Goal: Information Seeking & Learning: Learn about a topic

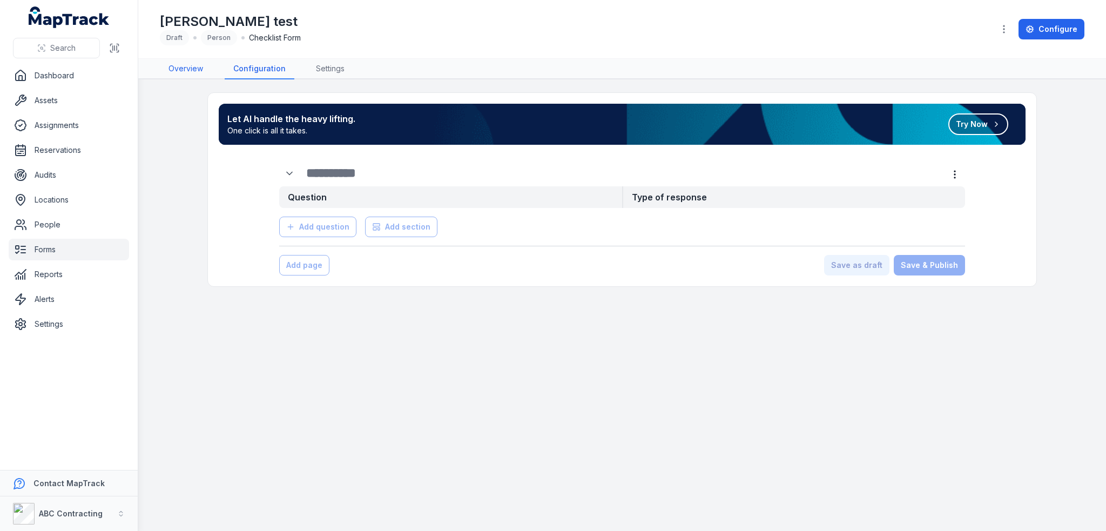
click at [210, 70] on link "Overview" at bounding box center [186, 69] width 52 height 21
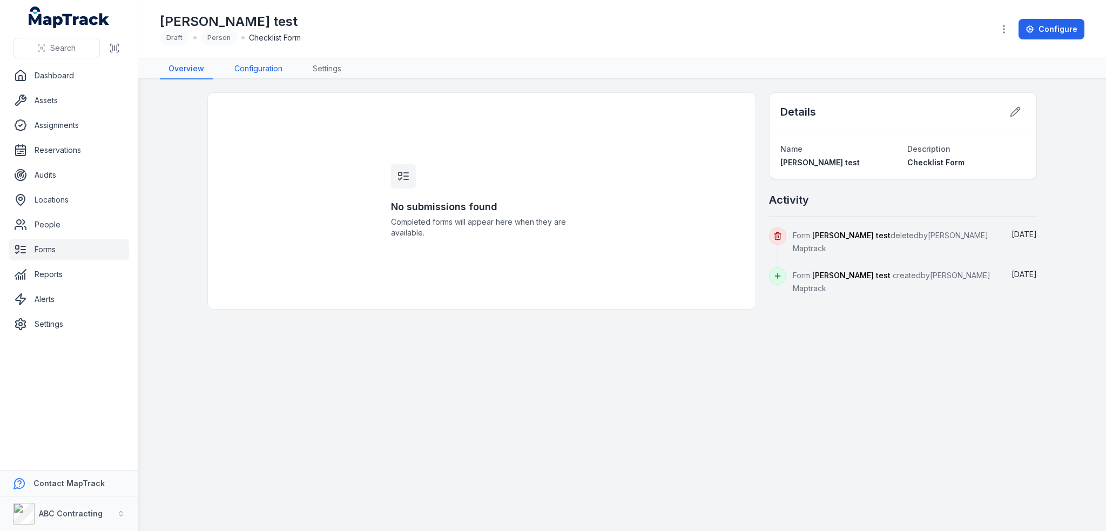
click at [262, 64] on link "Configuration" at bounding box center [258, 69] width 65 height 21
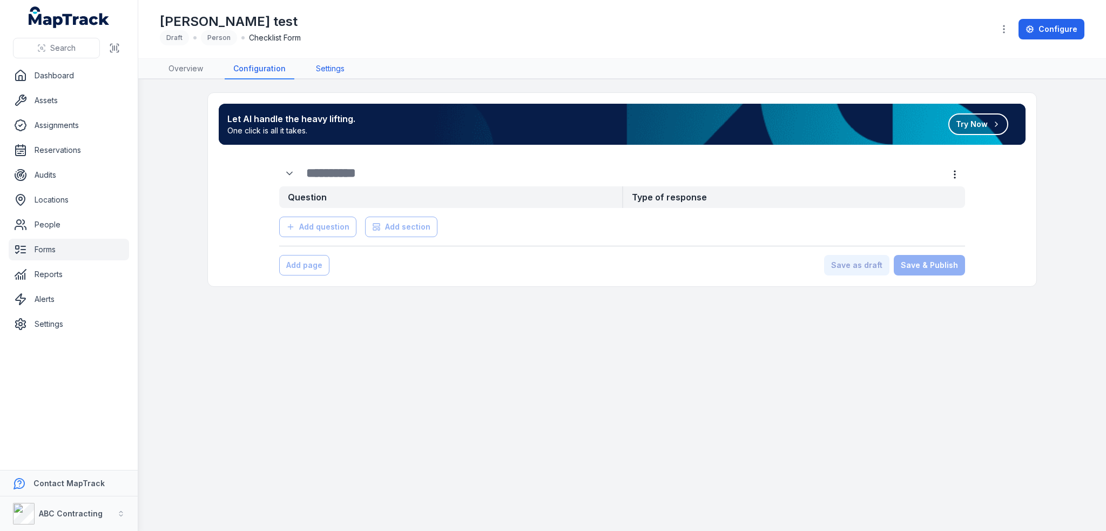
click at [339, 69] on link "Settings" at bounding box center [330, 69] width 46 height 21
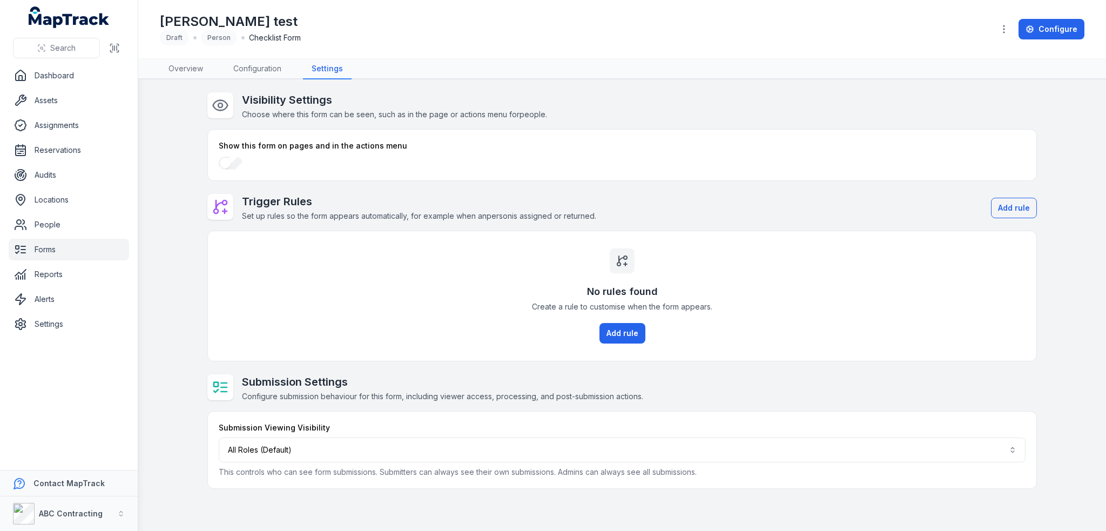
click at [998, 23] on div at bounding box center [1004, 29] width 21 height 21
click at [1009, 30] on icon "button" at bounding box center [1003, 29] width 11 height 11
click at [644, 9] on div "[PERSON_NAME] test Draft Person Checklist Form Configure" at bounding box center [622, 29] width 924 height 50
click at [269, 72] on link "Configuration" at bounding box center [257, 69] width 65 height 21
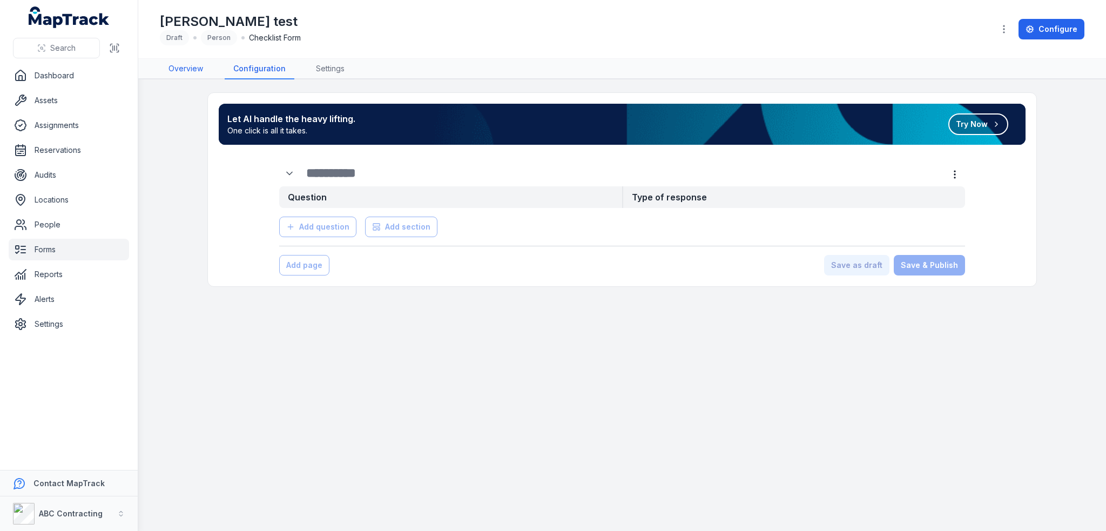
click at [192, 74] on link "Overview" at bounding box center [186, 69] width 52 height 21
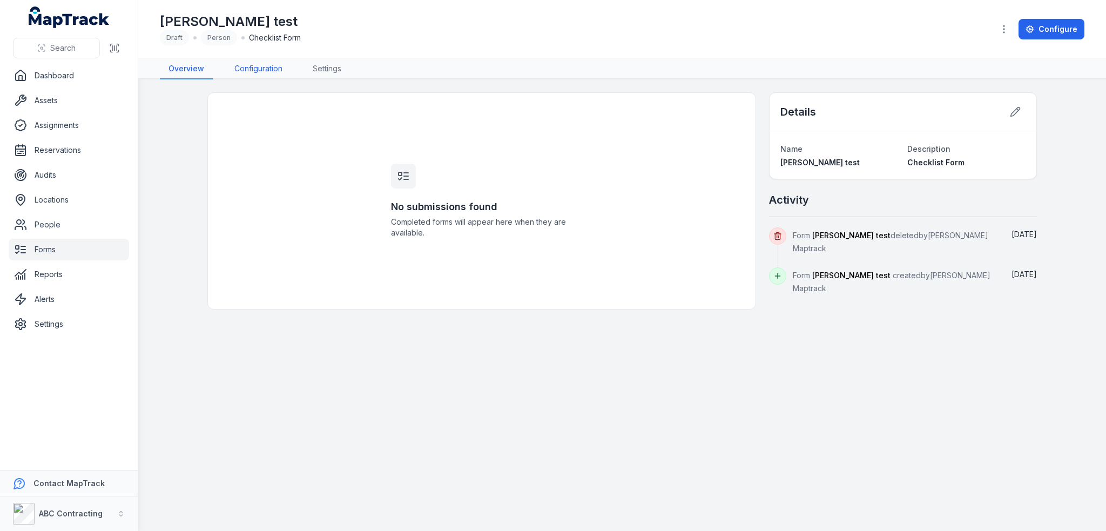
click at [271, 68] on link "Configuration" at bounding box center [258, 69] width 65 height 21
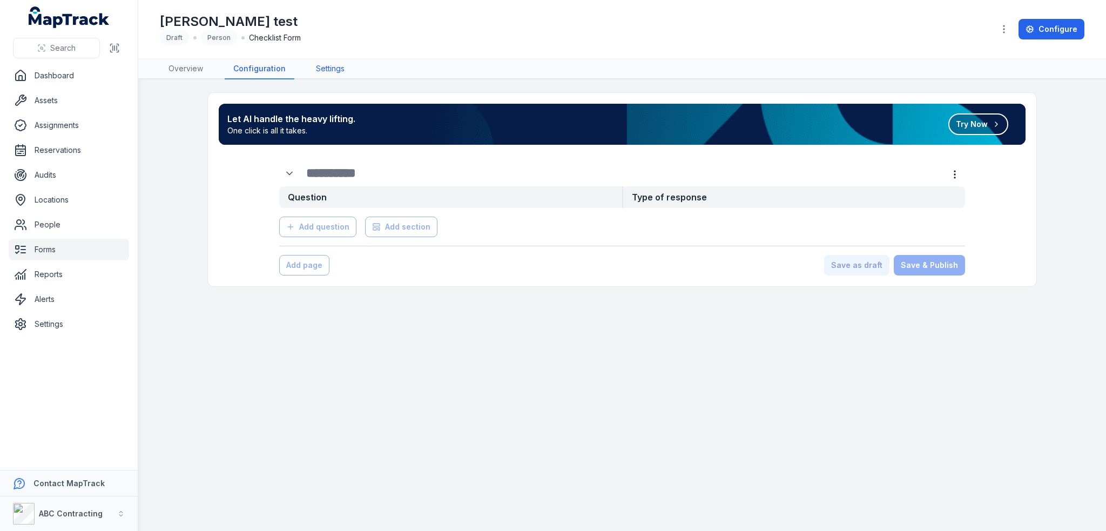
click at [324, 67] on link "Settings" at bounding box center [330, 69] width 46 height 21
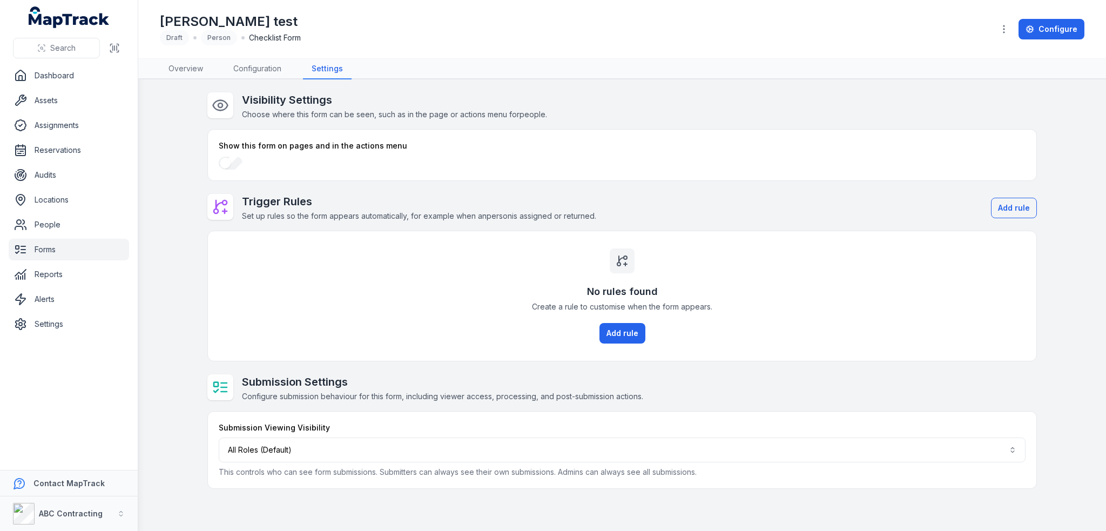
click at [52, 247] on link "Forms" at bounding box center [69, 250] width 120 height 22
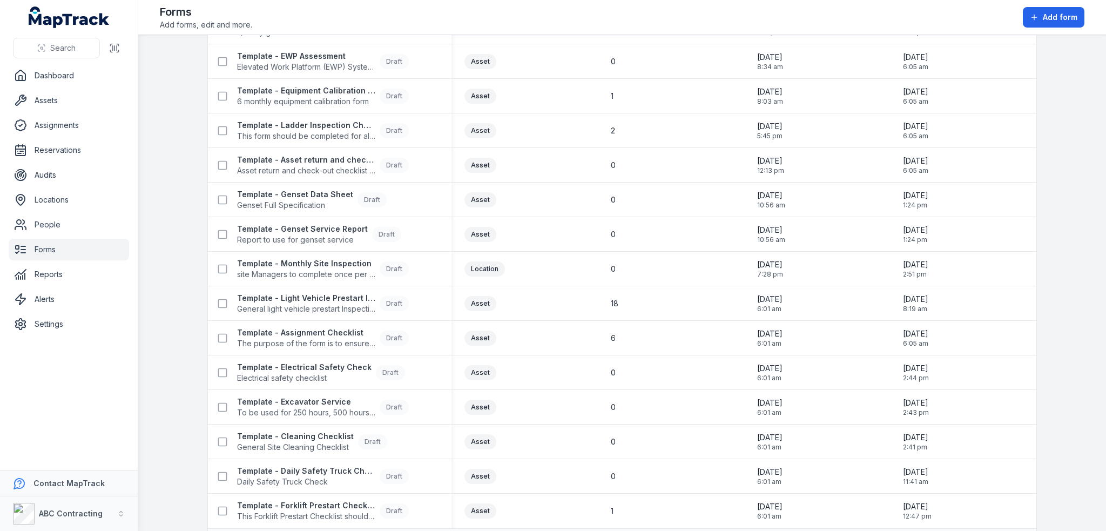
scroll to position [720, 0]
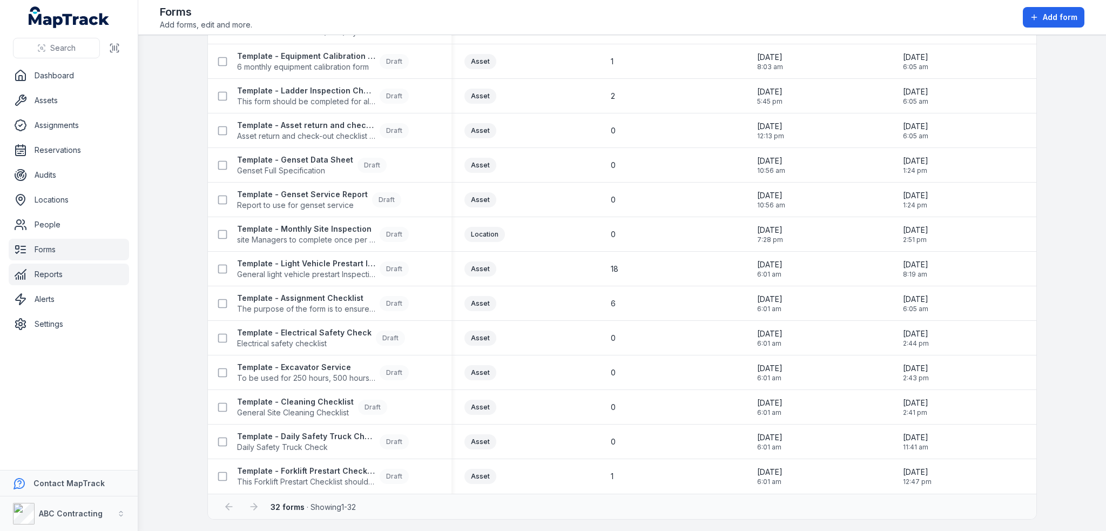
click at [52, 274] on link "Reports" at bounding box center [69, 275] width 120 height 22
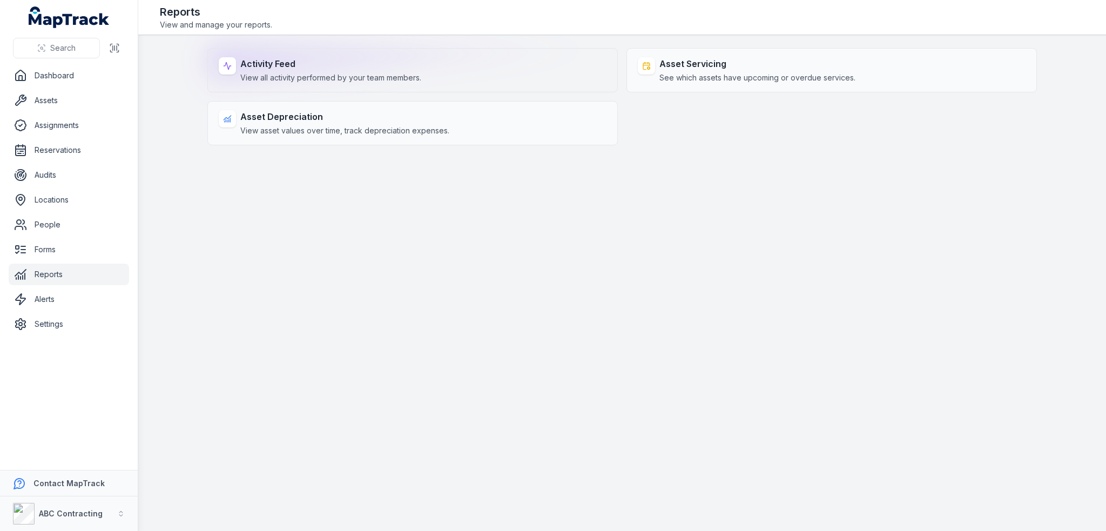
click at [326, 84] on div "Activity Feed View all activity performed by your team members." at bounding box center [412, 70] width 410 height 44
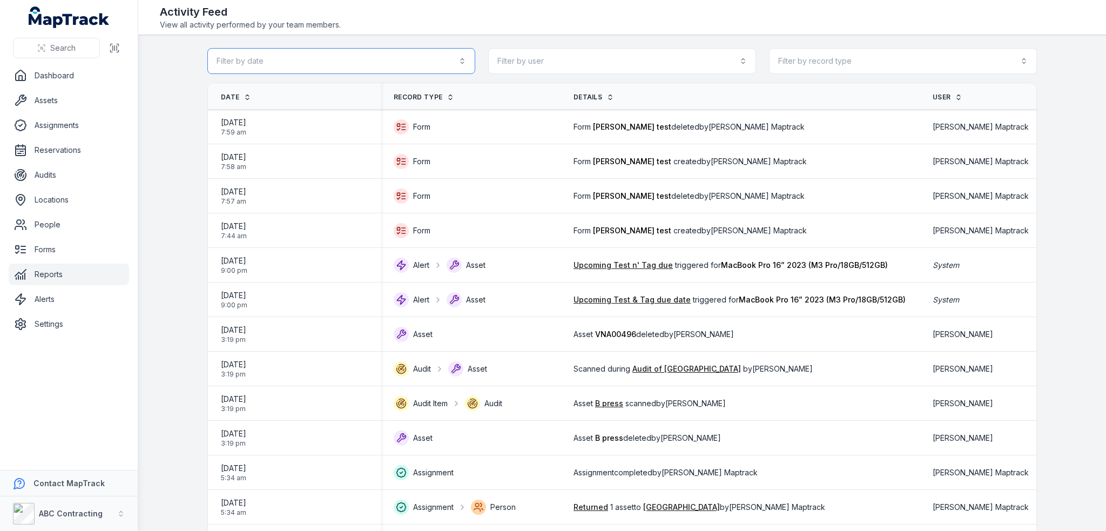
click at [426, 62] on button "Filter by date" at bounding box center [341, 61] width 268 height 26
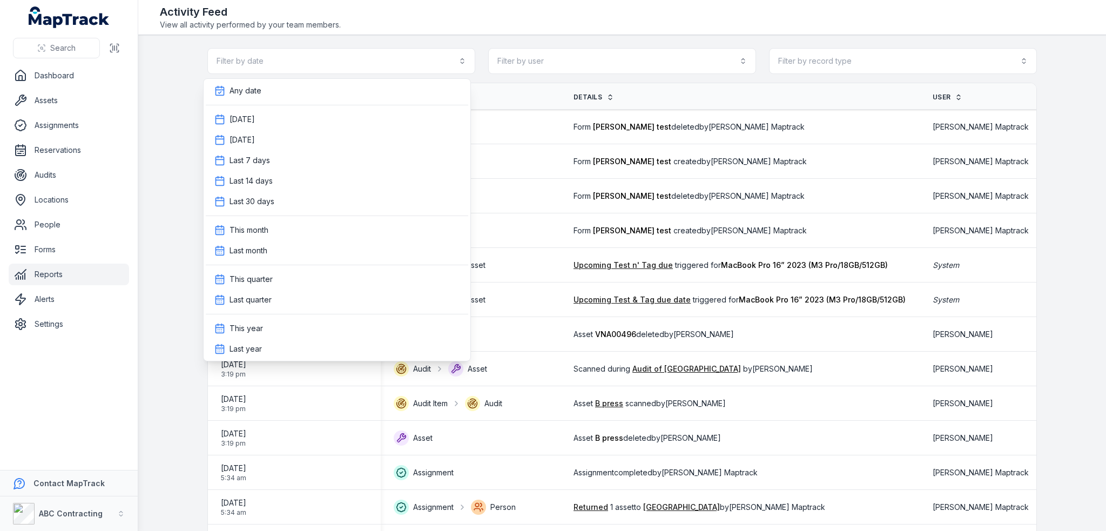
click at [703, 49] on div "Filter by date Filter by user Filter by record type" at bounding box center [621, 61] width 829 height 26
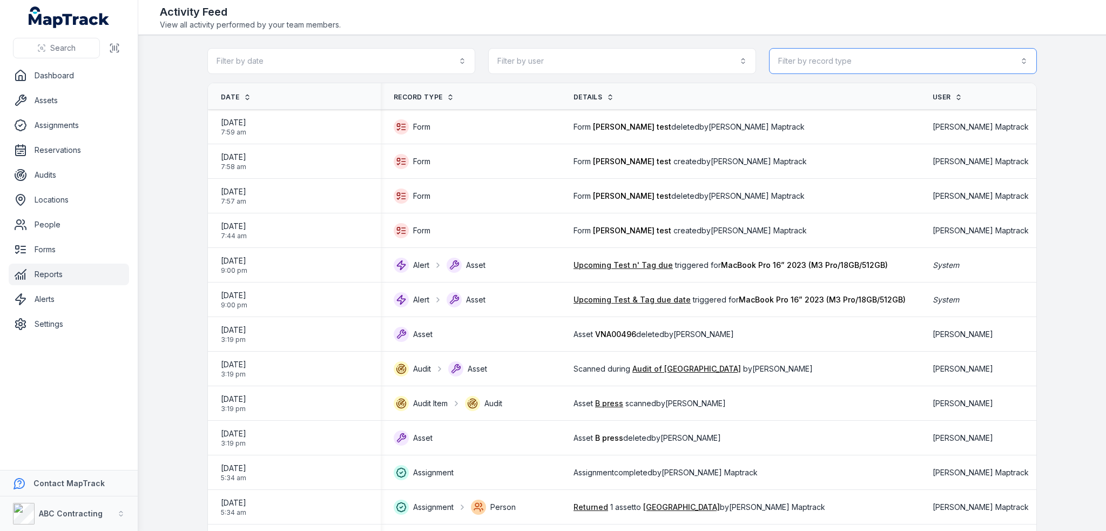
click at [833, 71] on button "Filter by record type" at bounding box center [903, 61] width 268 height 26
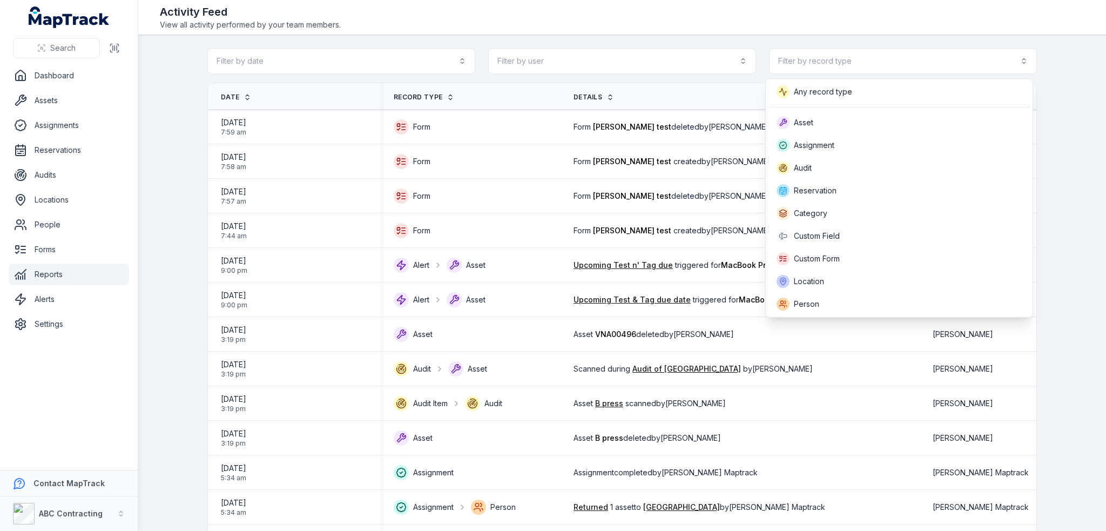
click at [726, 71] on div "Filter by date Filter by user Filter by record type" at bounding box center [621, 61] width 829 height 26
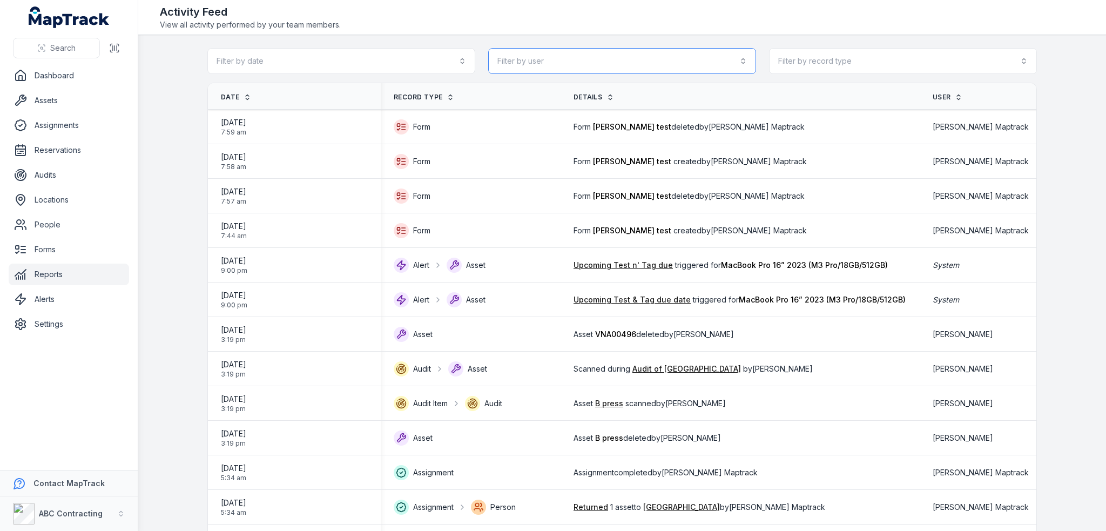
click at [735, 62] on button "Filter by user" at bounding box center [622, 61] width 268 height 26
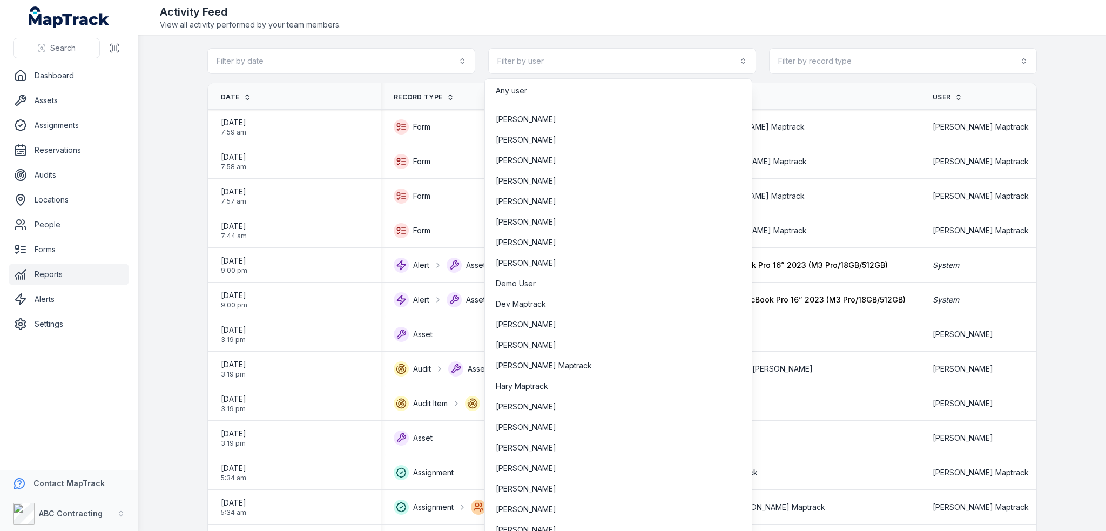
click at [161, 132] on main "Filter by date Filter by user Filter by record type Date Record Type Details Us…" at bounding box center [622, 283] width 968 height 496
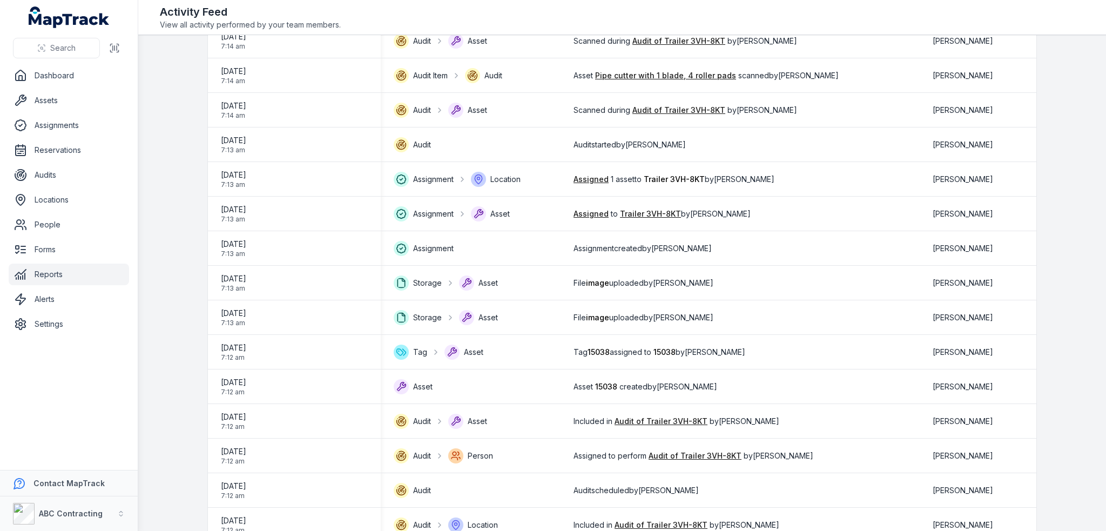
scroll to position [1345, 0]
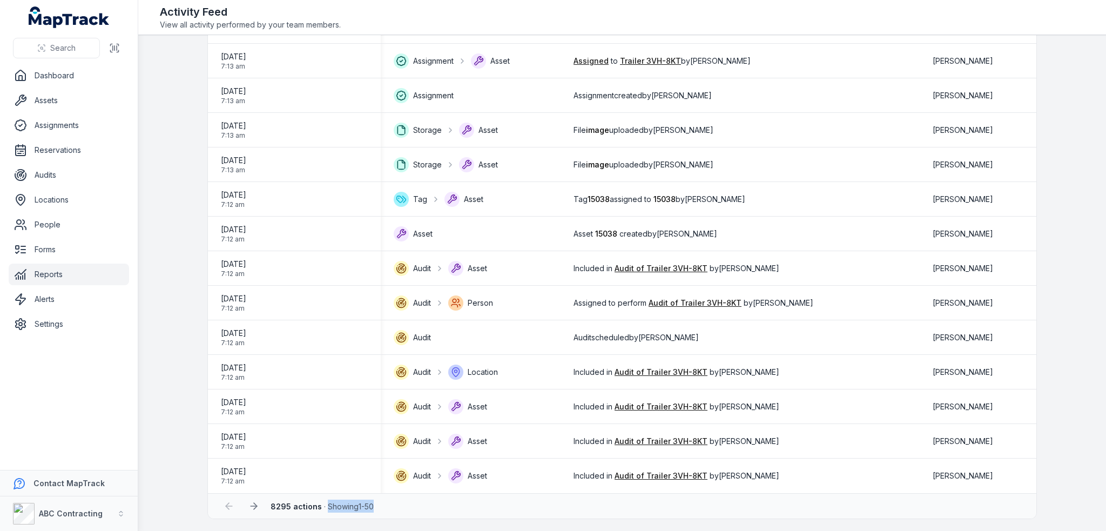
drag, startPoint x: 321, startPoint y: 507, endPoint x: 410, endPoint y: 507, distance: 89.6
click at [410, 507] on div "8295 actions · Showing 1 - 50" at bounding box center [622, 506] width 807 height 21
click at [292, 507] on strong "8295 actions" at bounding box center [296, 506] width 51 height 9
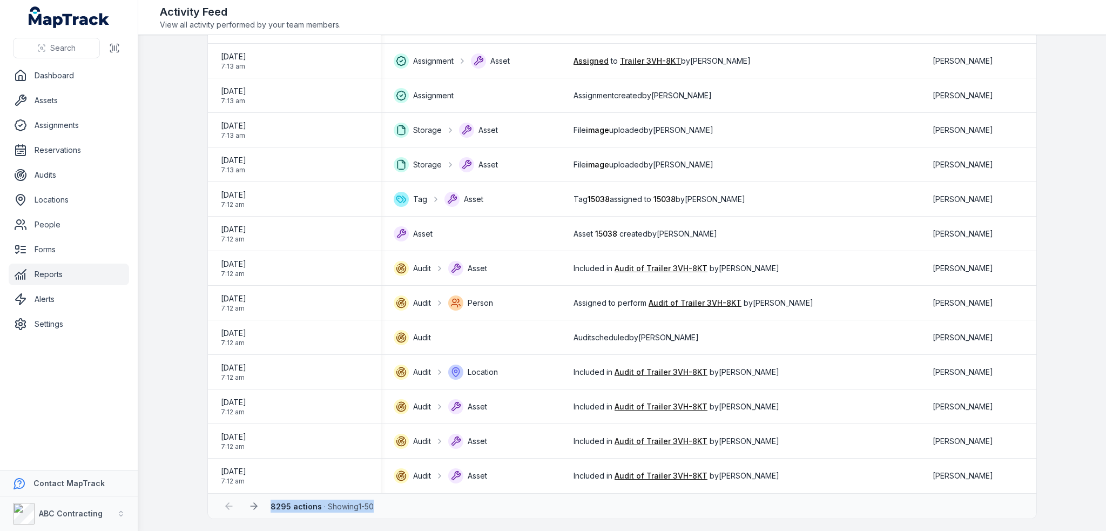
click at [292, 507] on strong "8295 actions" at bounding box center [296, 506] width 51 height 9
click at [264, 509] on div "8295 actions · Showing 1 - 50" at bounding box center [622, 506] width 807 height 21
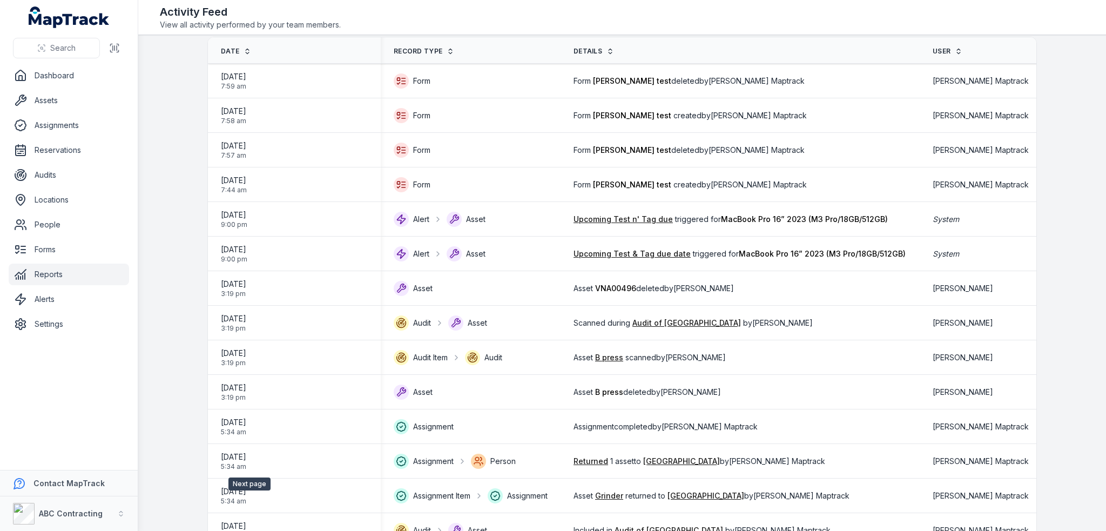
scroll to position [0, 0]
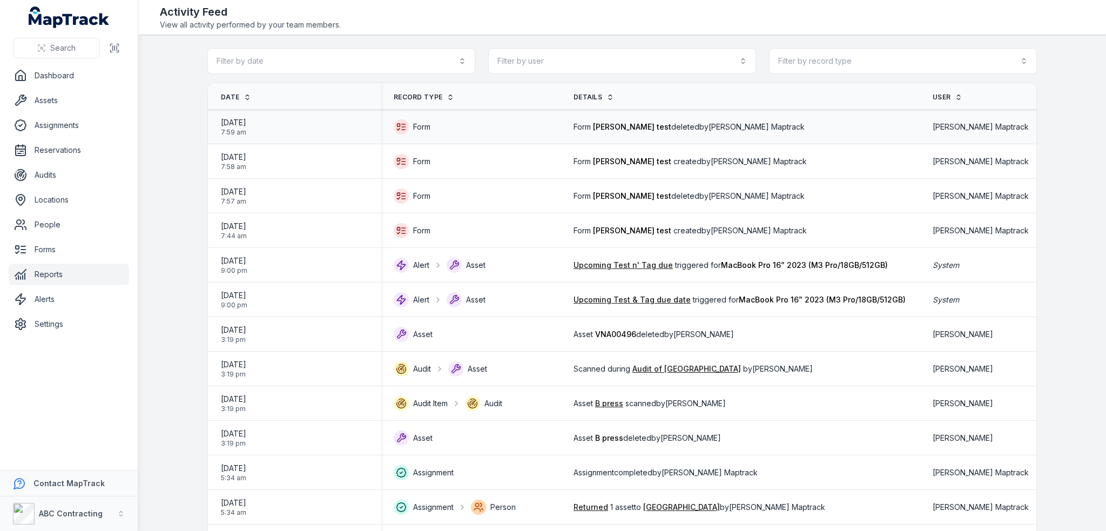
click at [458, 132] on div "Form" at bounding box center [471, 126] width 154 height 15
click at [409, 124] on span "Form" at bounding box center [412, 126] width 37 height 15
click at [626, 128] on span "[PERSON_NAME] test" at bounding box center [632, 126] width 78 height 9
click at [275, 119] on div "[DATE] 7:59 am" at bounding box center [294, 126] width 147 height 19
click at [276, 119] on div "[DATE] 7:59 am" at bounding box center [294, 126] width 147 height 19
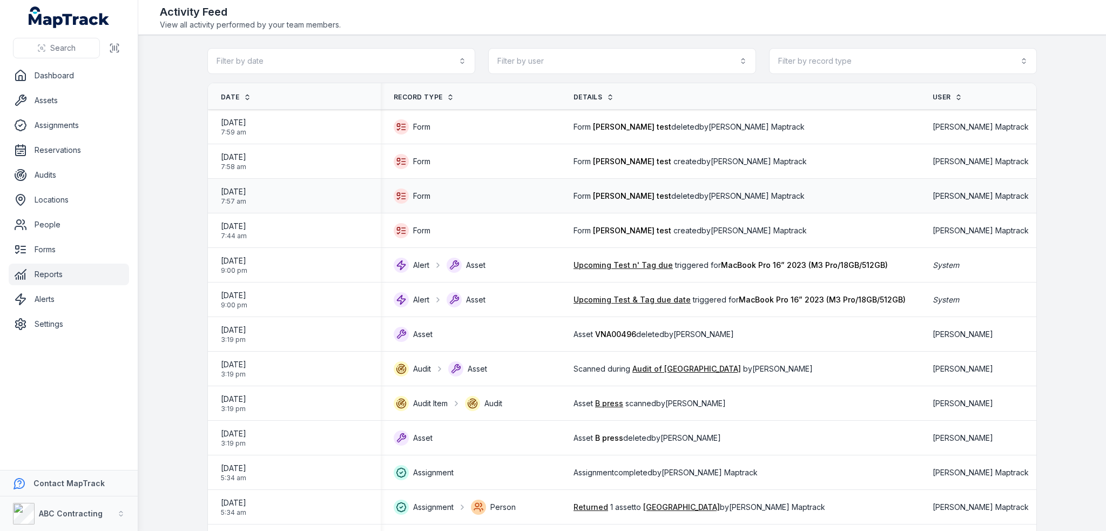
click at [403, 179] on td "Form" at bounding box center [471, 196] width 180 height 35
click at [51, 275] on link "Reports" at bounding box center [69, 275] width 120 height 22
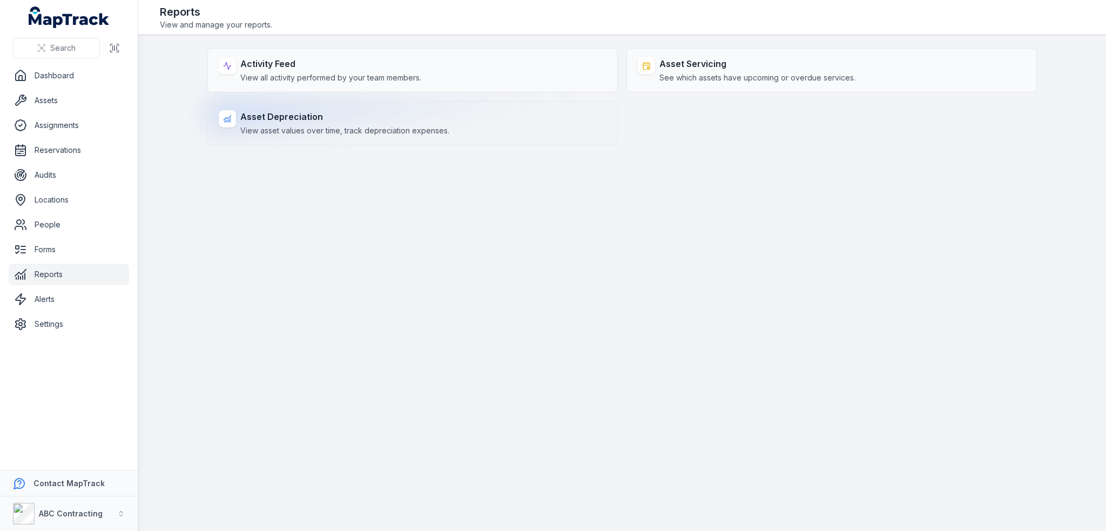
click at [387, 139] on div "Asset Depreciation View asset values over time, track depreciation expenses." at bounding box center [412, 123] width 410 height 44
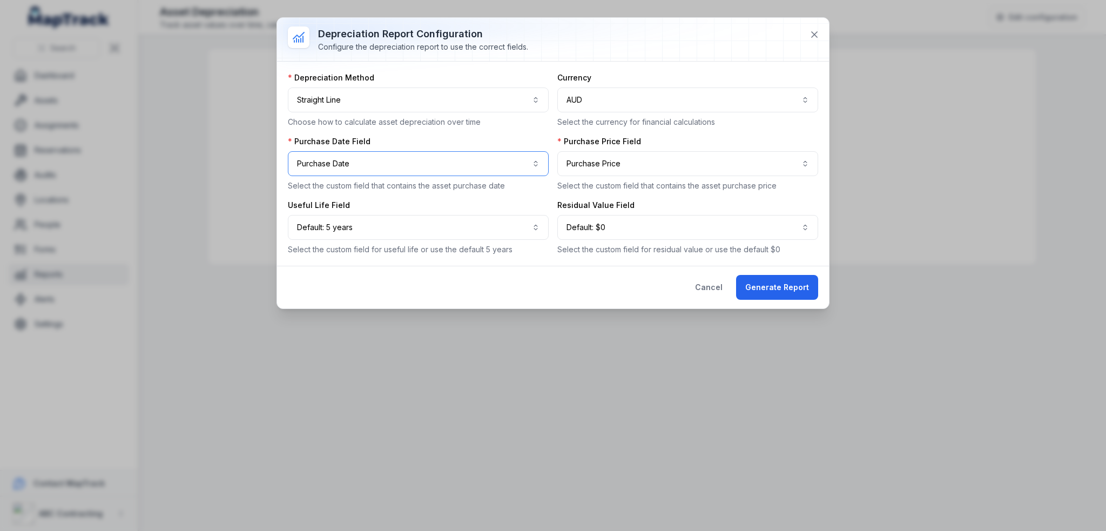
click at [411, 157] on button "**********" at bounding box center [418, 163] width 261 height 25
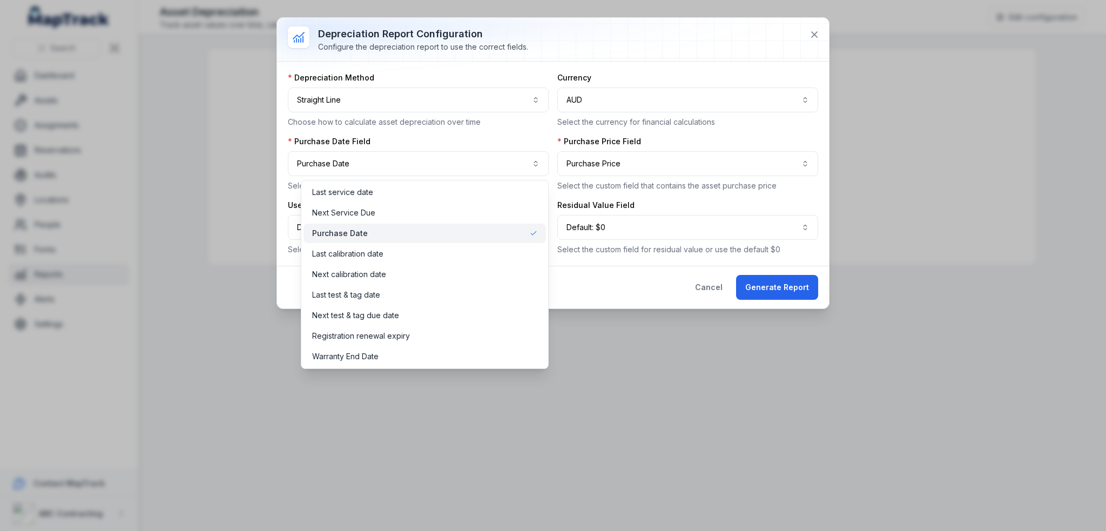
click at [285, 256] on div "**********" at bounding box center [553, 164] width 552 height 204
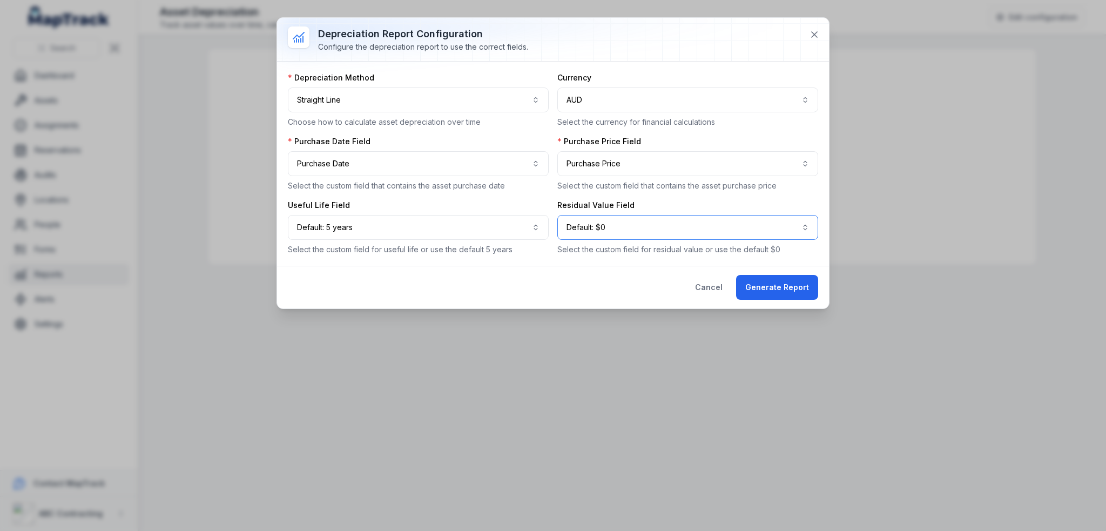
click at [588, 233] on button "Default: $0 *********" at bounding box center [687, 227] width 261 height 25
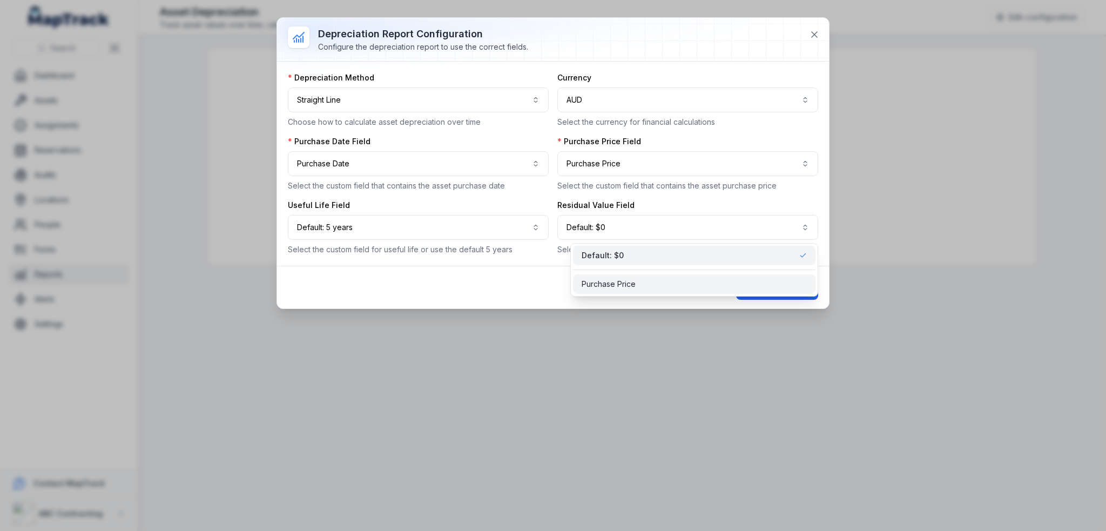
click at [598, 286] on span "Purchase Price" at bounding box center [609, 284] width 54 height 11
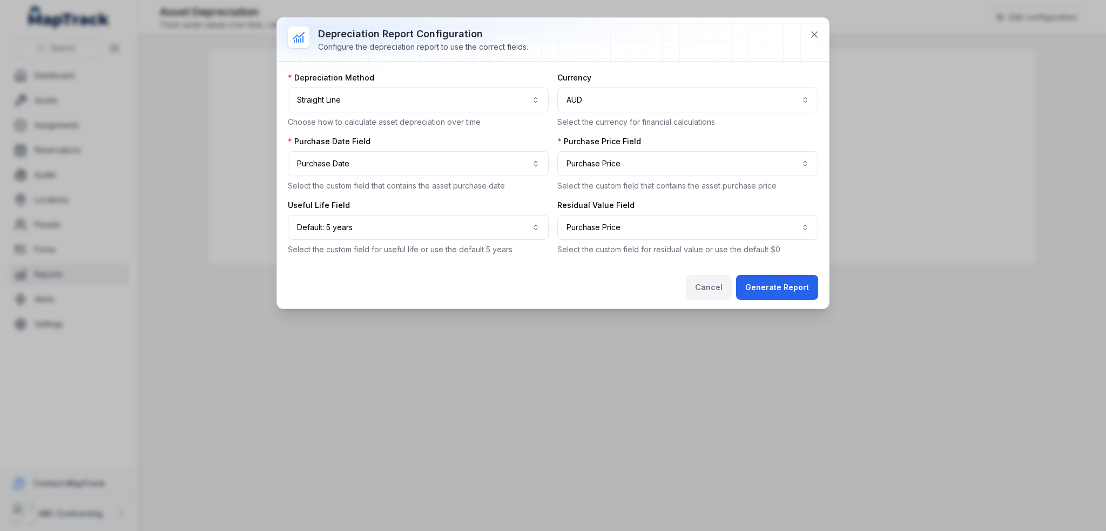
click at [717, 286] on button "Cancel" at bounding box center [709, 287] width 46 height 25
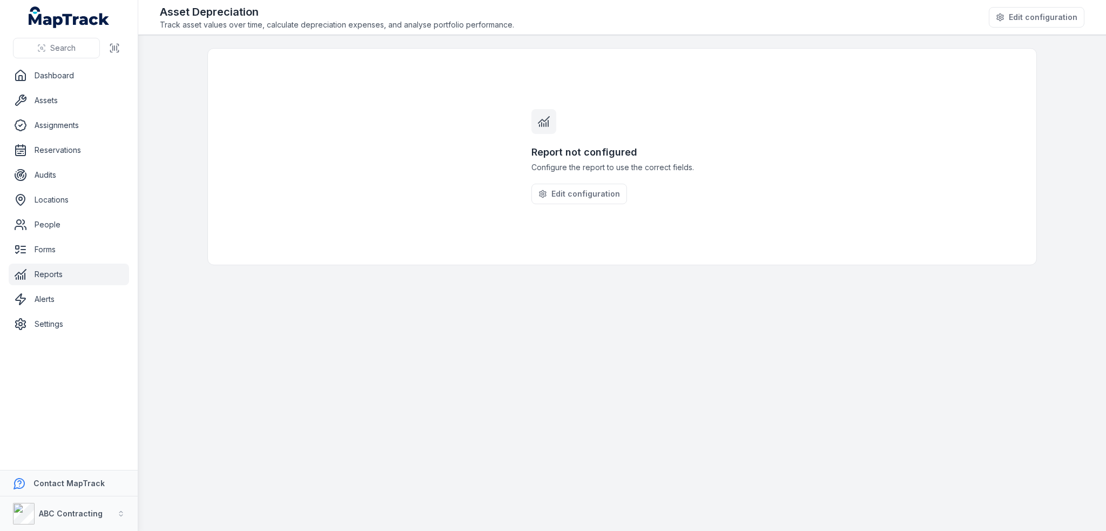
click at [58, 272] on link "Reports" at bounding box center [69, 275] width 120 height 22
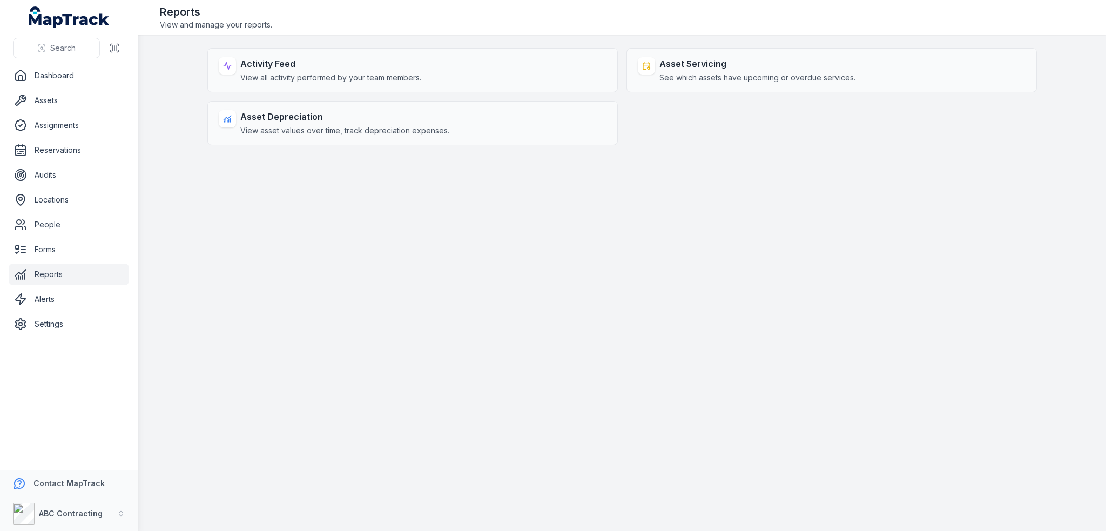
click at [672, 407] on main "Activity Feed View all activity performed by your team members. Asset Servicing…" at bounding box center [622, 283] width 968 height 496
